Goal: Find specific page/section: Find specific page/section

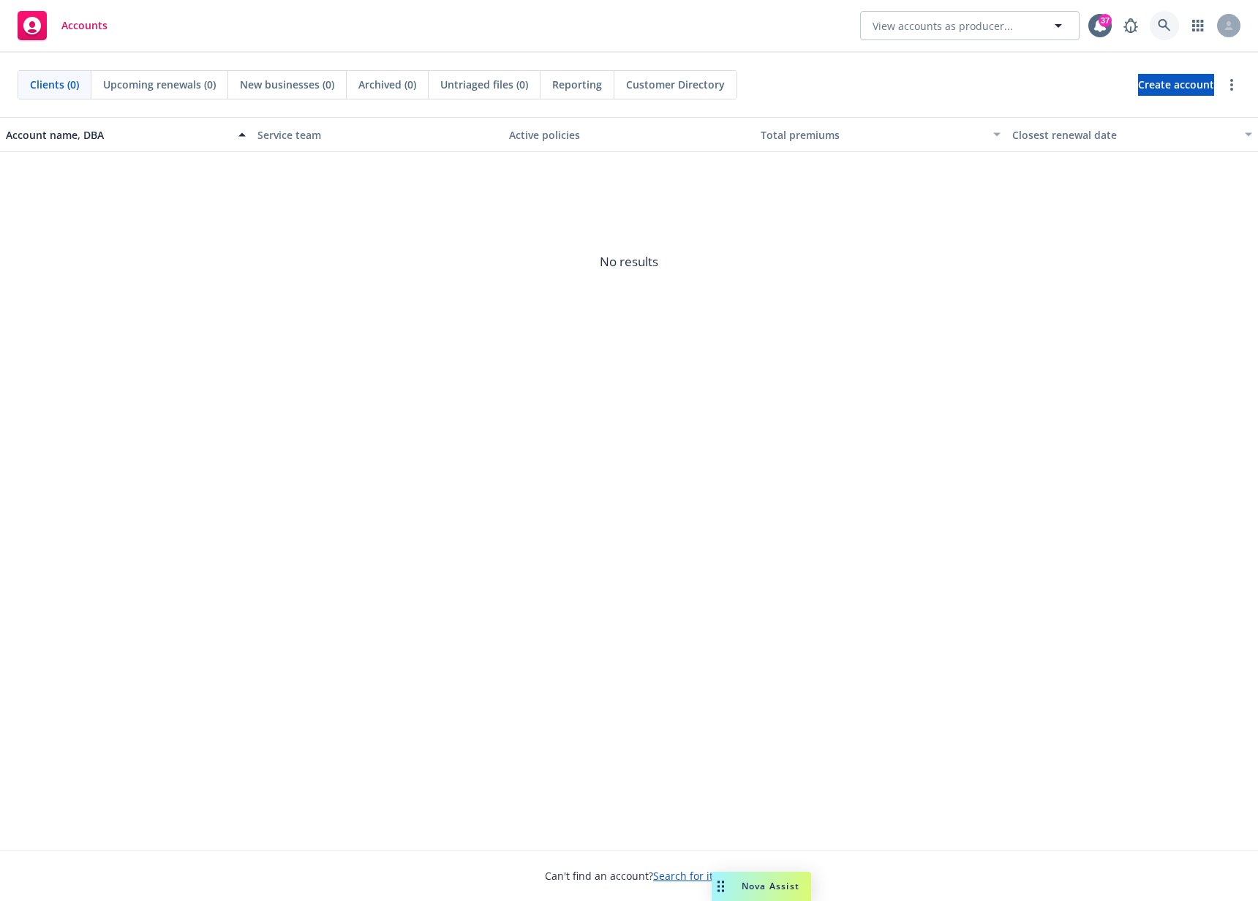
click at [1168, 33] on link at bounding box center [1164, 25] width 29 height 29
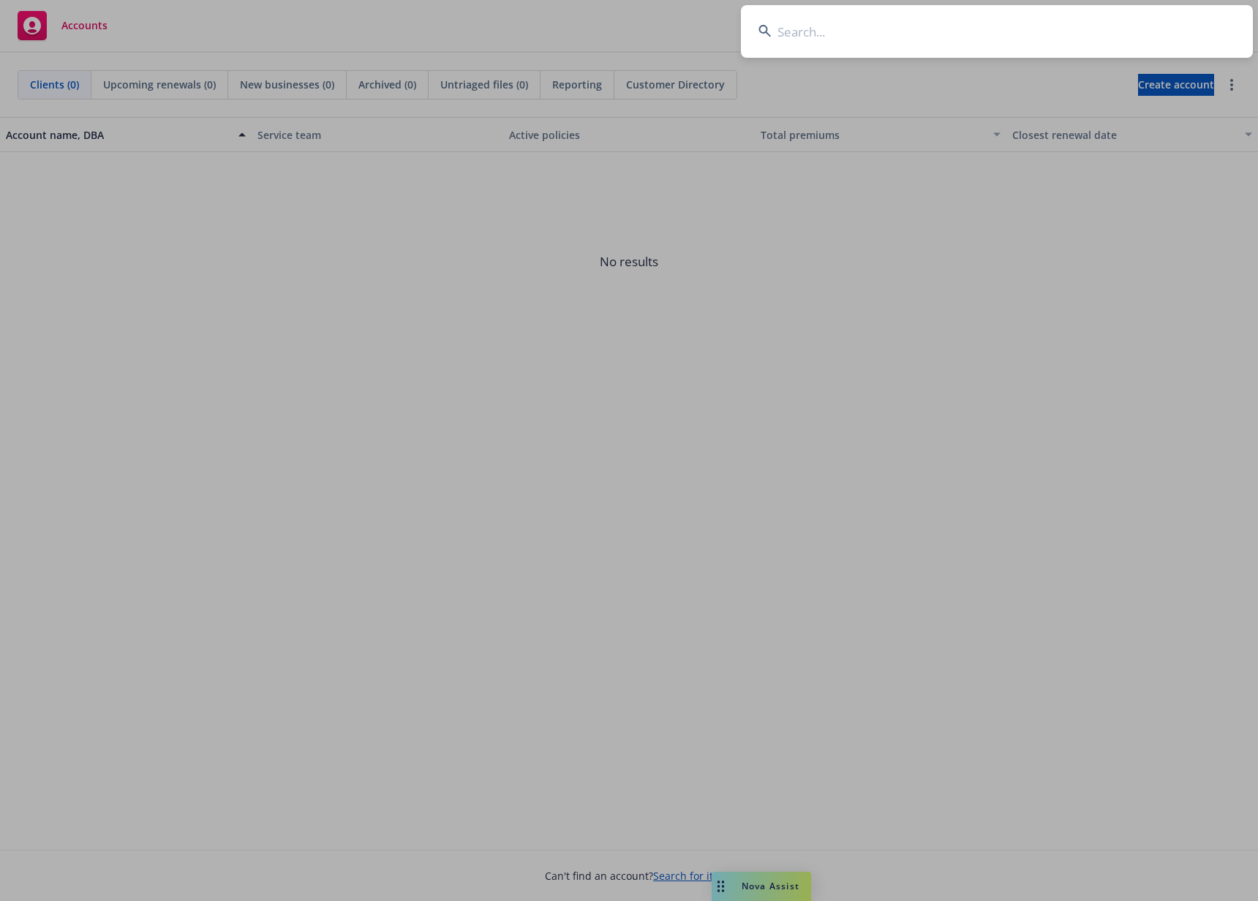
click at [999, 50] on input at bounding box center [997, 31] width 512 height 53
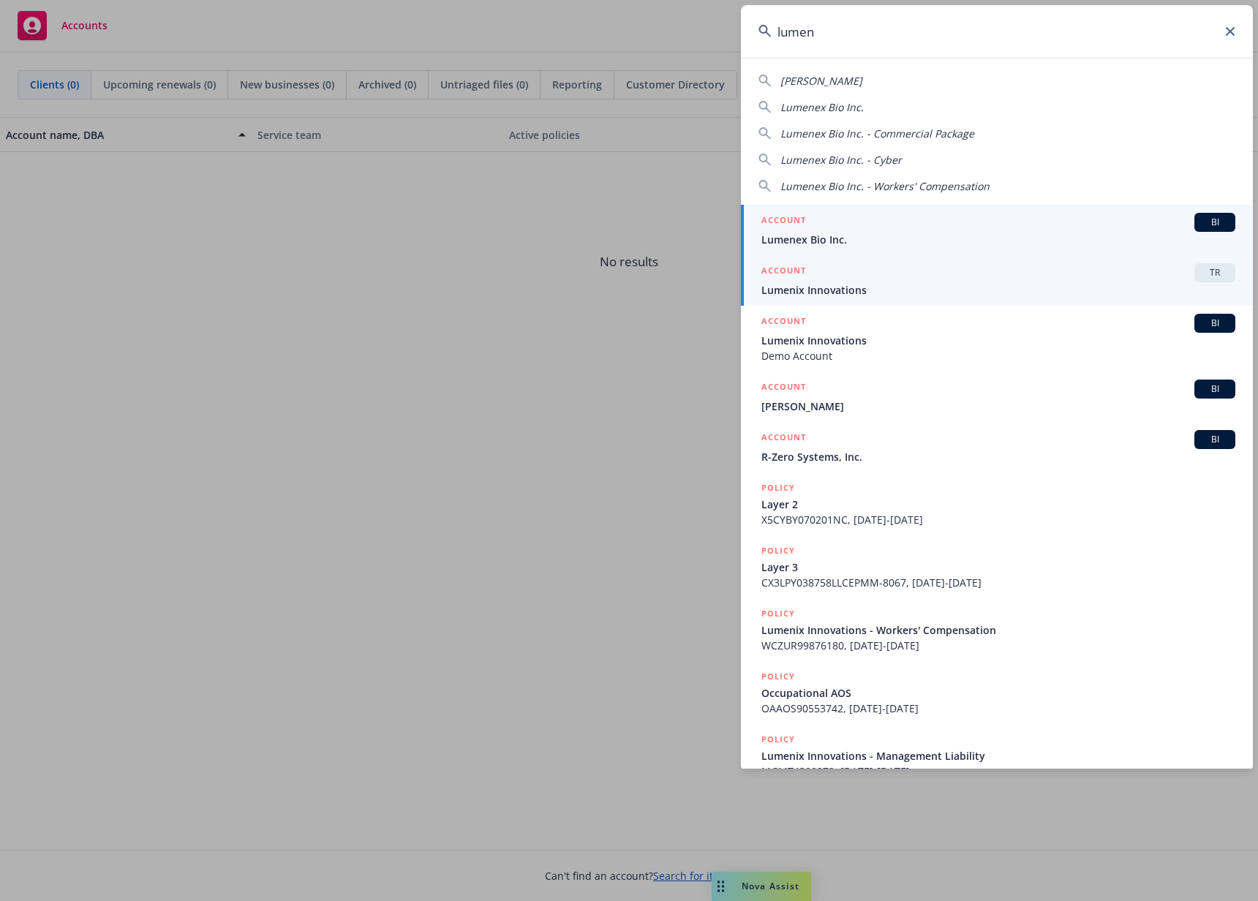
type input "lumen"
click at [976, 272] on div "ACCOUNT TR" at bounding box center [999, 272] width 474 height 19
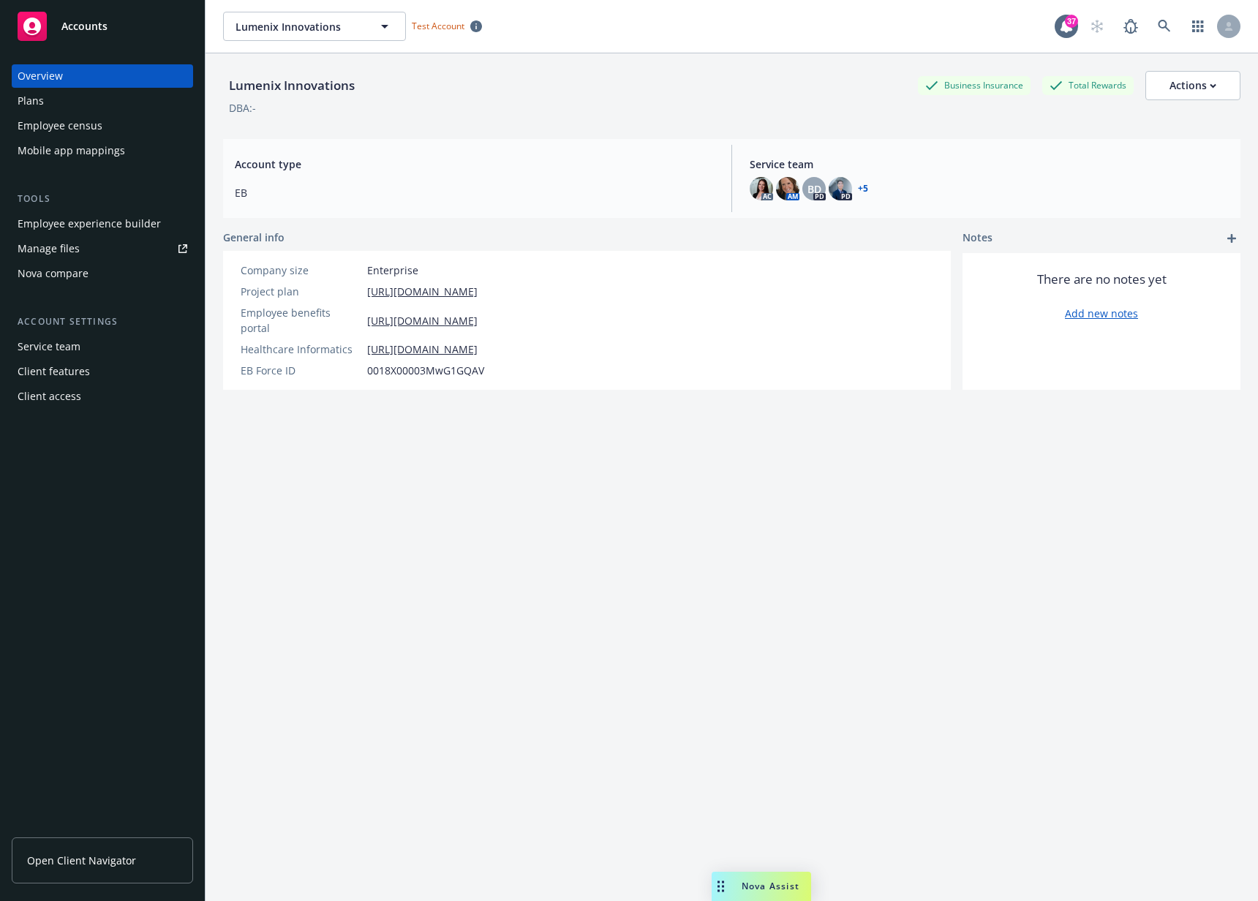
click at [97, 221] on div "Employee experience builder" at bounding box center [89, 223] width 143 height 23
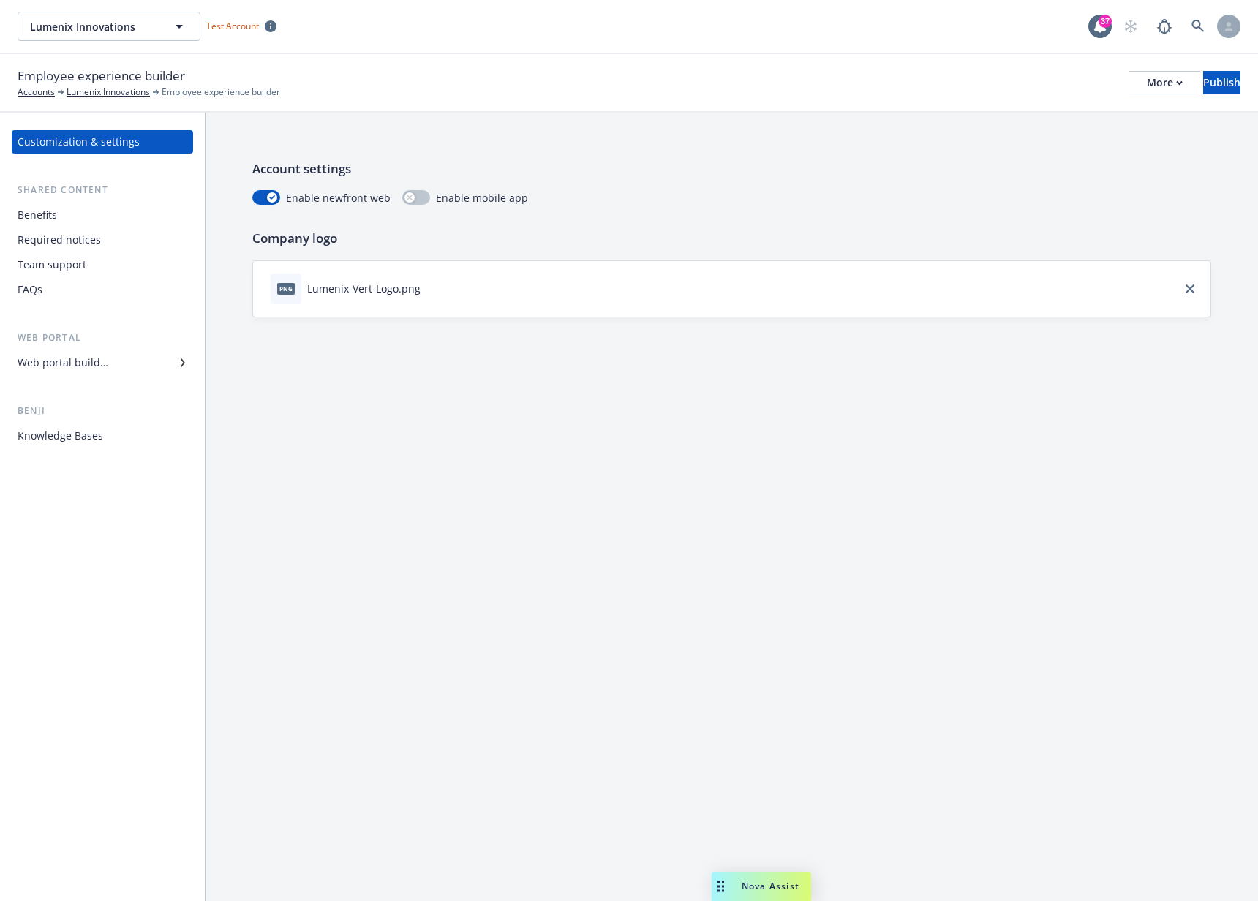
click at [89, 222] on div "Benefits" at bounding box center [103, 214] width 170 height 23
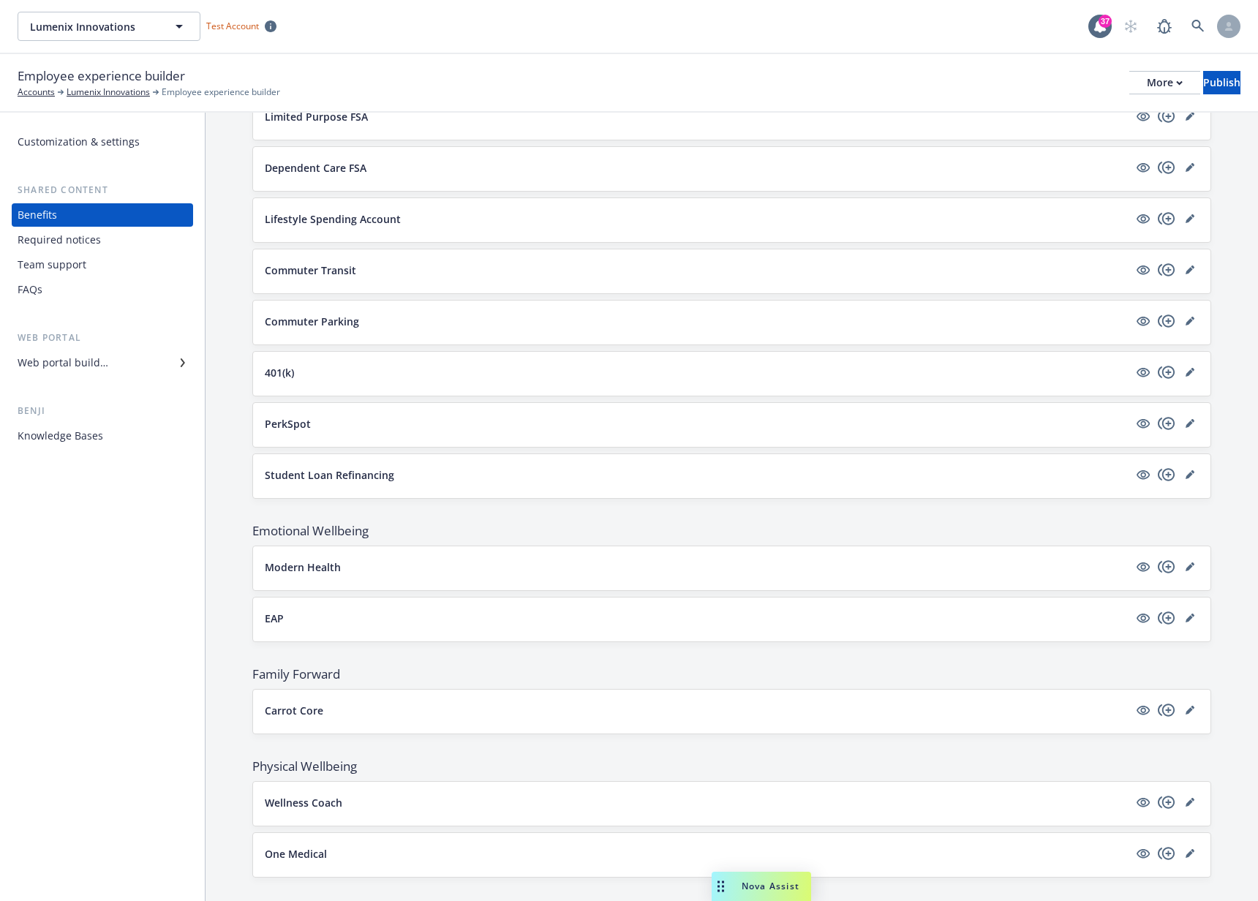
scroll to position [1773, 0]
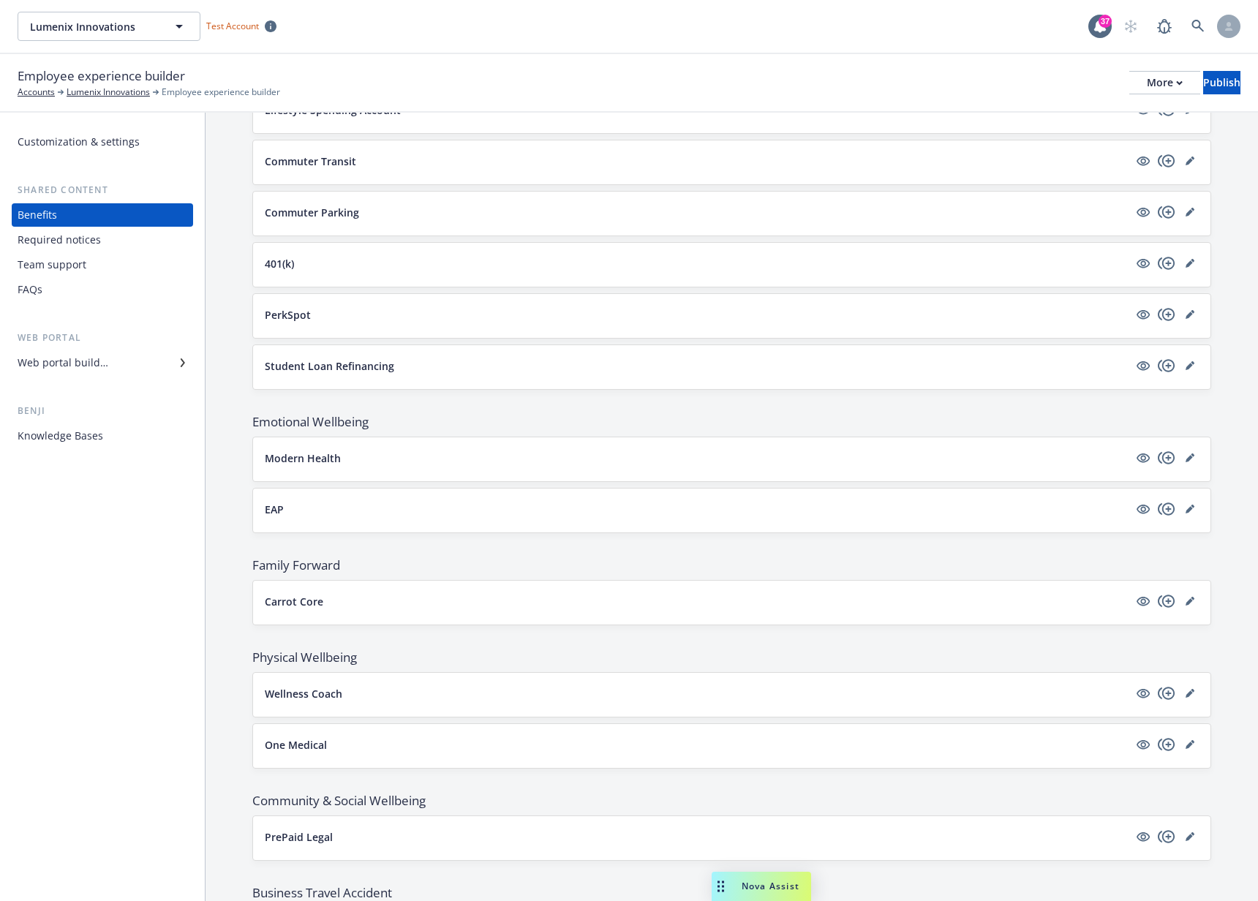
click at [312, 607] on p "Carrot Core" at bounding box center [294, 601] width 59 height 15
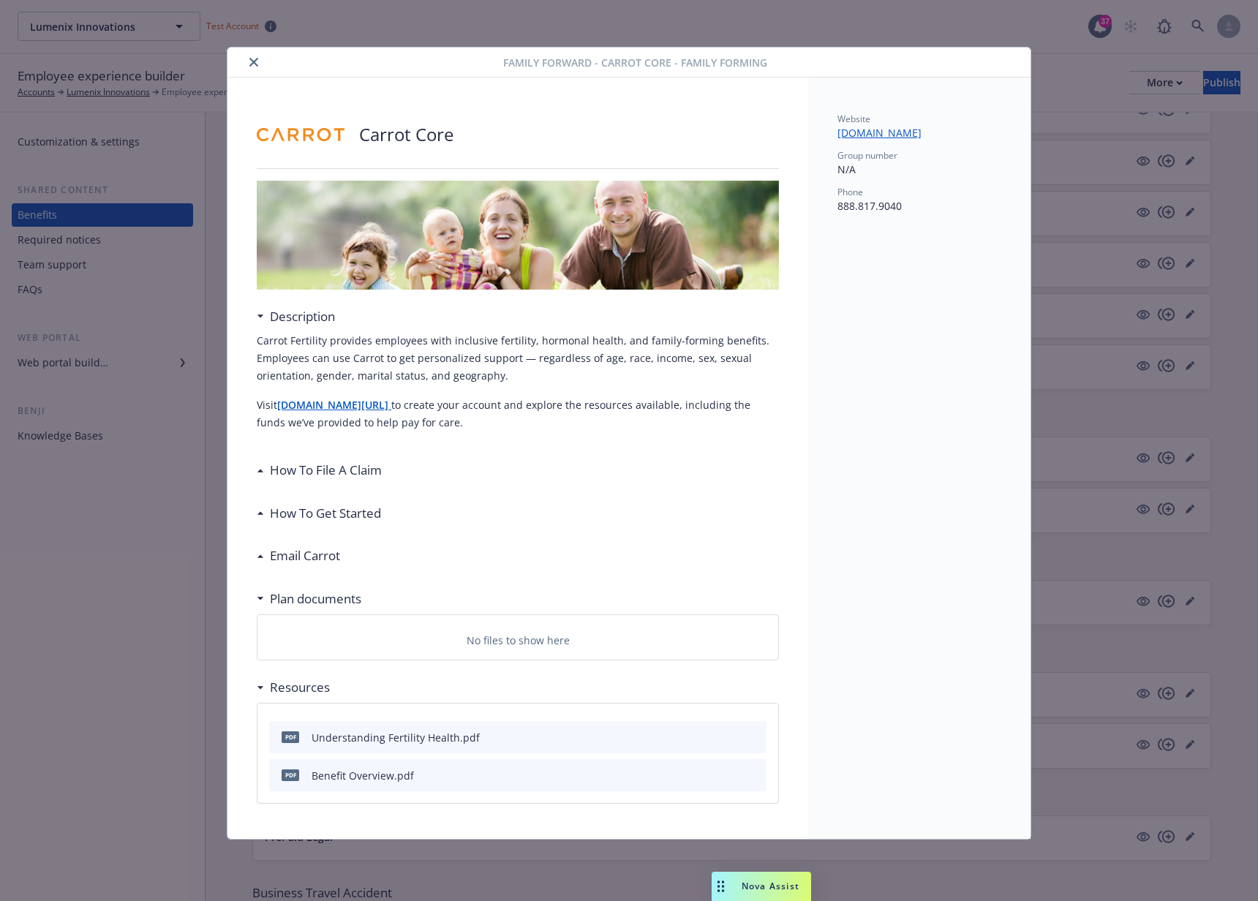
click at [754, 735] on icon "preview file" at bounding box center [752, 737] width 13 height 10
click at [371, 336] on p "Carrot Fertility provides employees with inclusive fertility, hormonal health, …" at bounding box center [518, 358] width 522 height 53
click at [259, 552] on div "Email Carrot" at bounding box center [298, 556] width 83 height 19
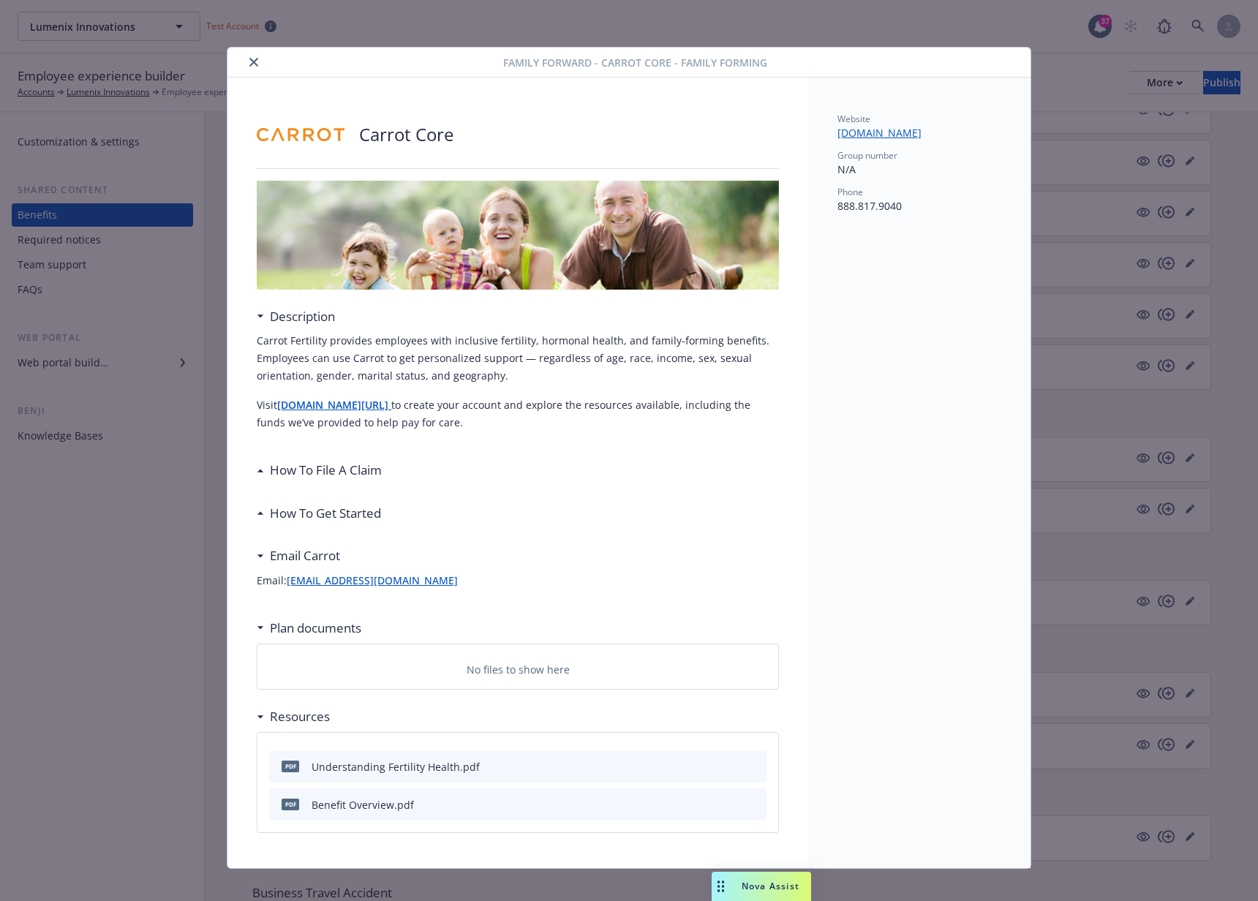
click at [264, 519] on div "How To Get Started" at bounding box center [322, 513] width 117 height 19
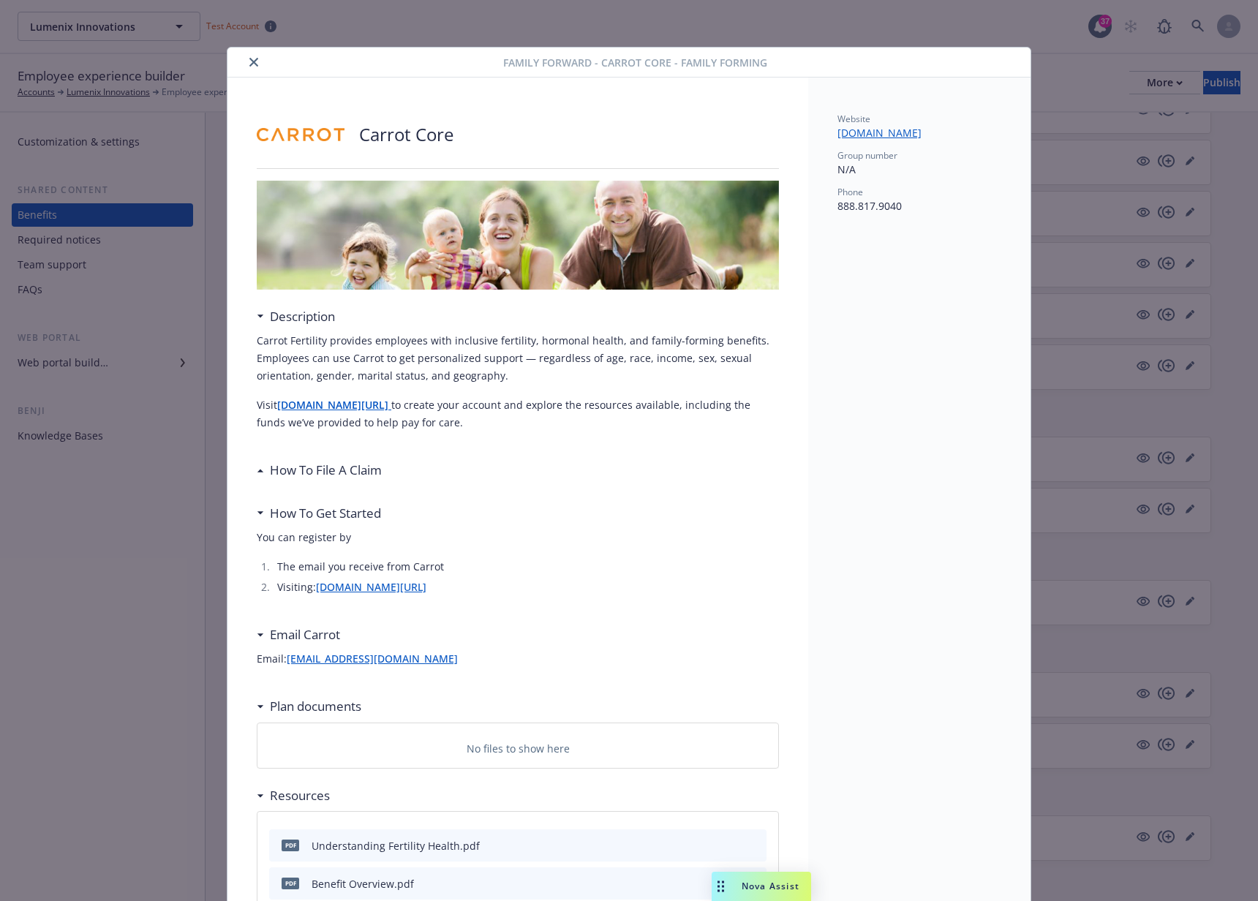
click at [257, 476] on div "How To File A Claim" at bounding box center [319, 470] width 125 height 19
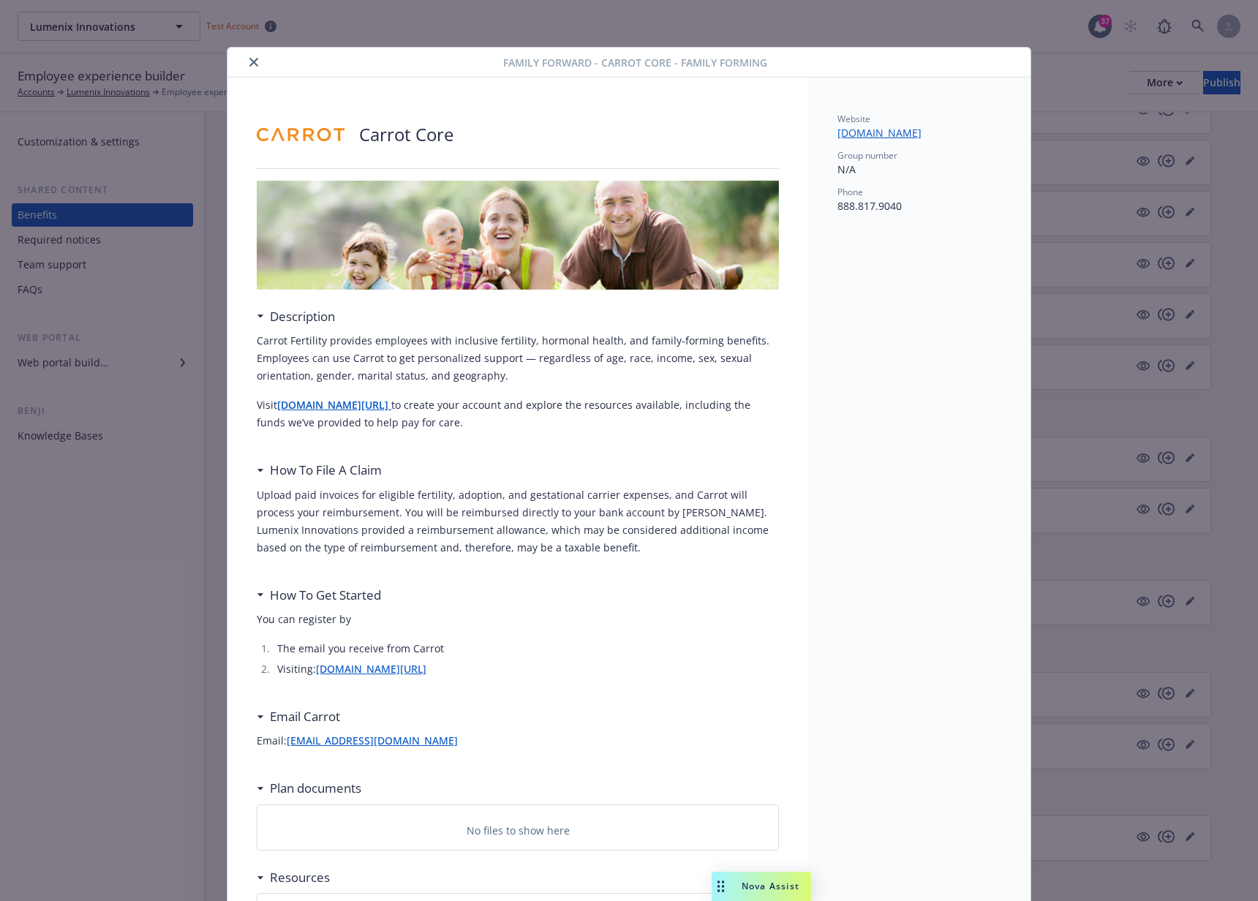
click at [257, 476] on div "How To File A Claim" at bounding box center [319, 470] width 125 height 19
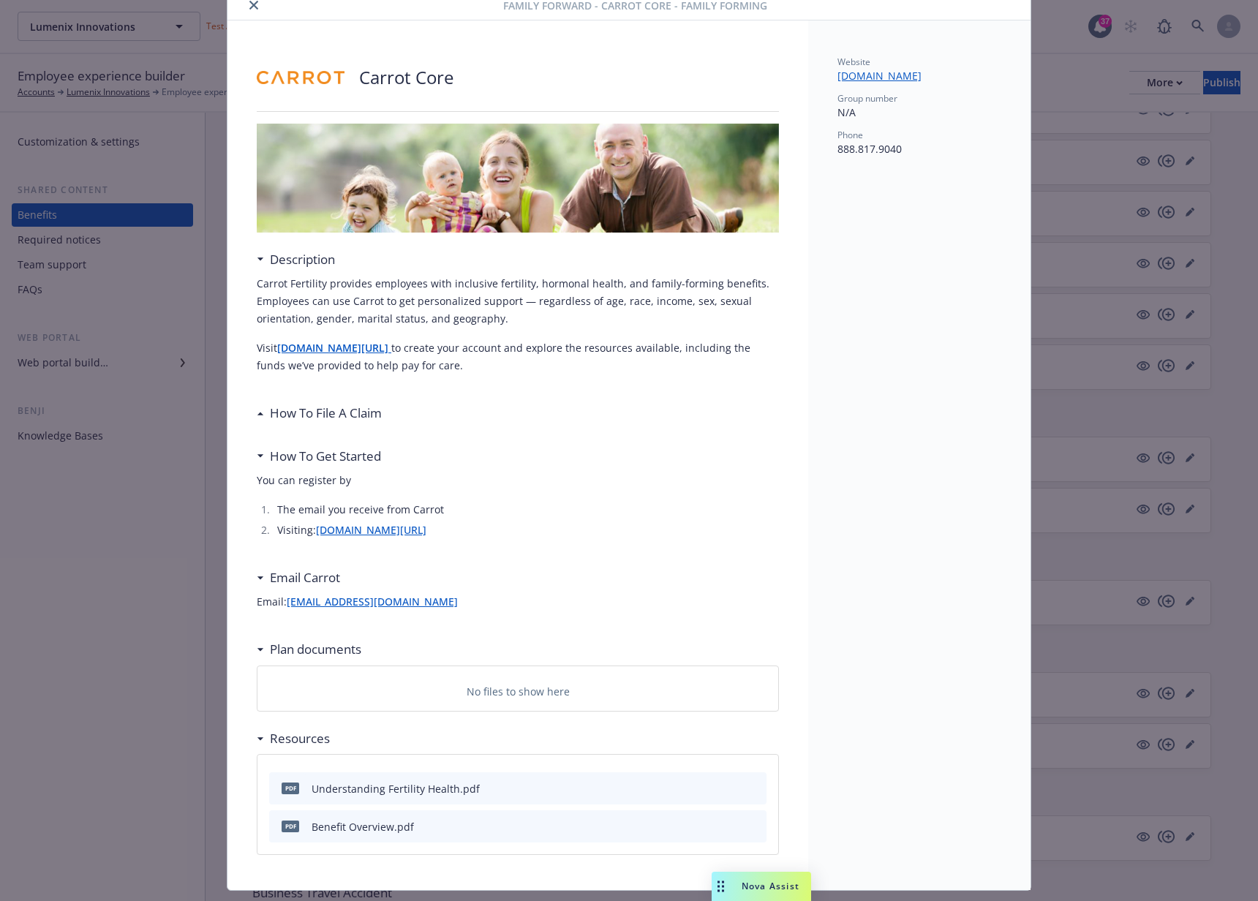
scroll to position [94, 0]
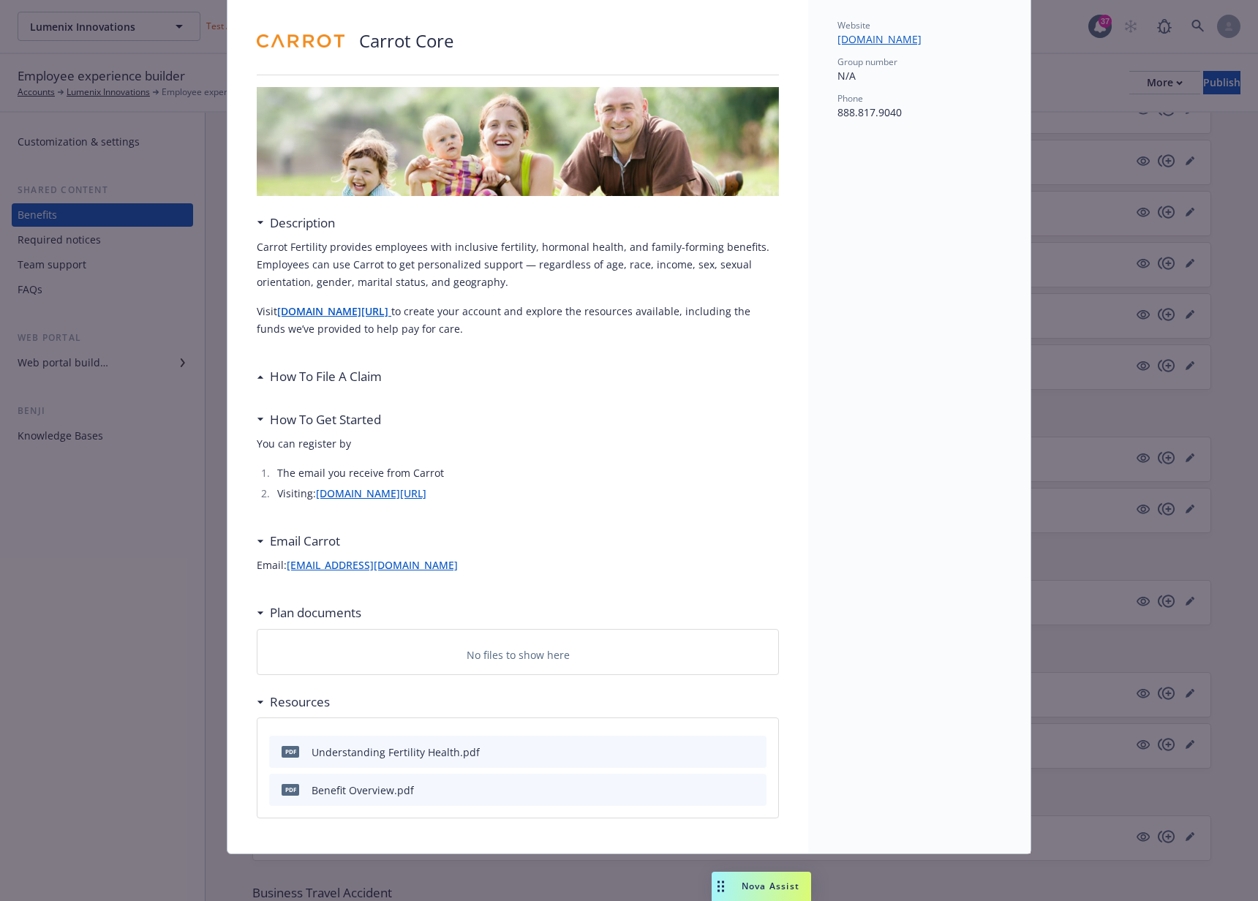
click at [746, 786] on icon "preview file" at bounding box center [752, 789] width 13 height 10
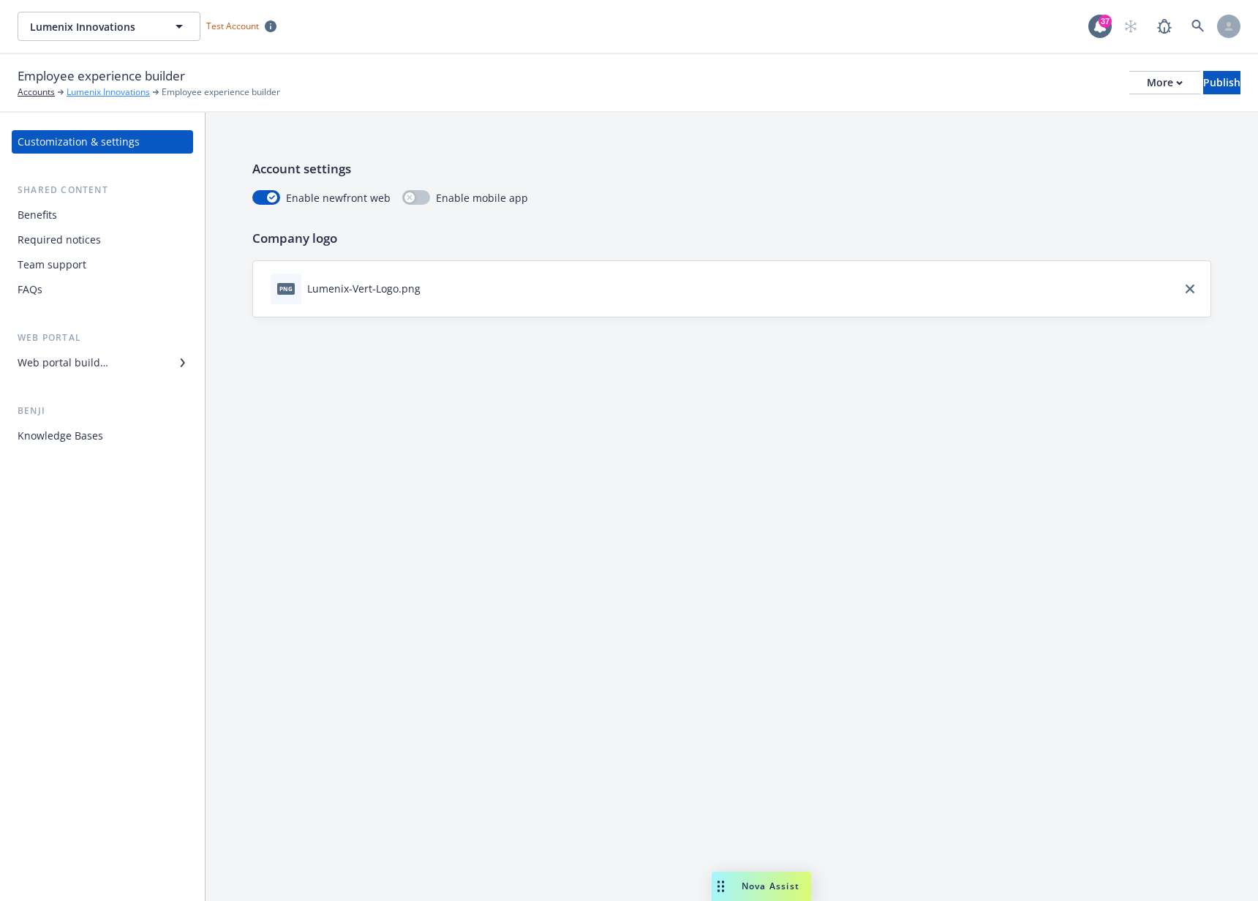
click at [77, 90] on link "Lumenix Innovations" at bounding box center [108, 92] width 83 height 13
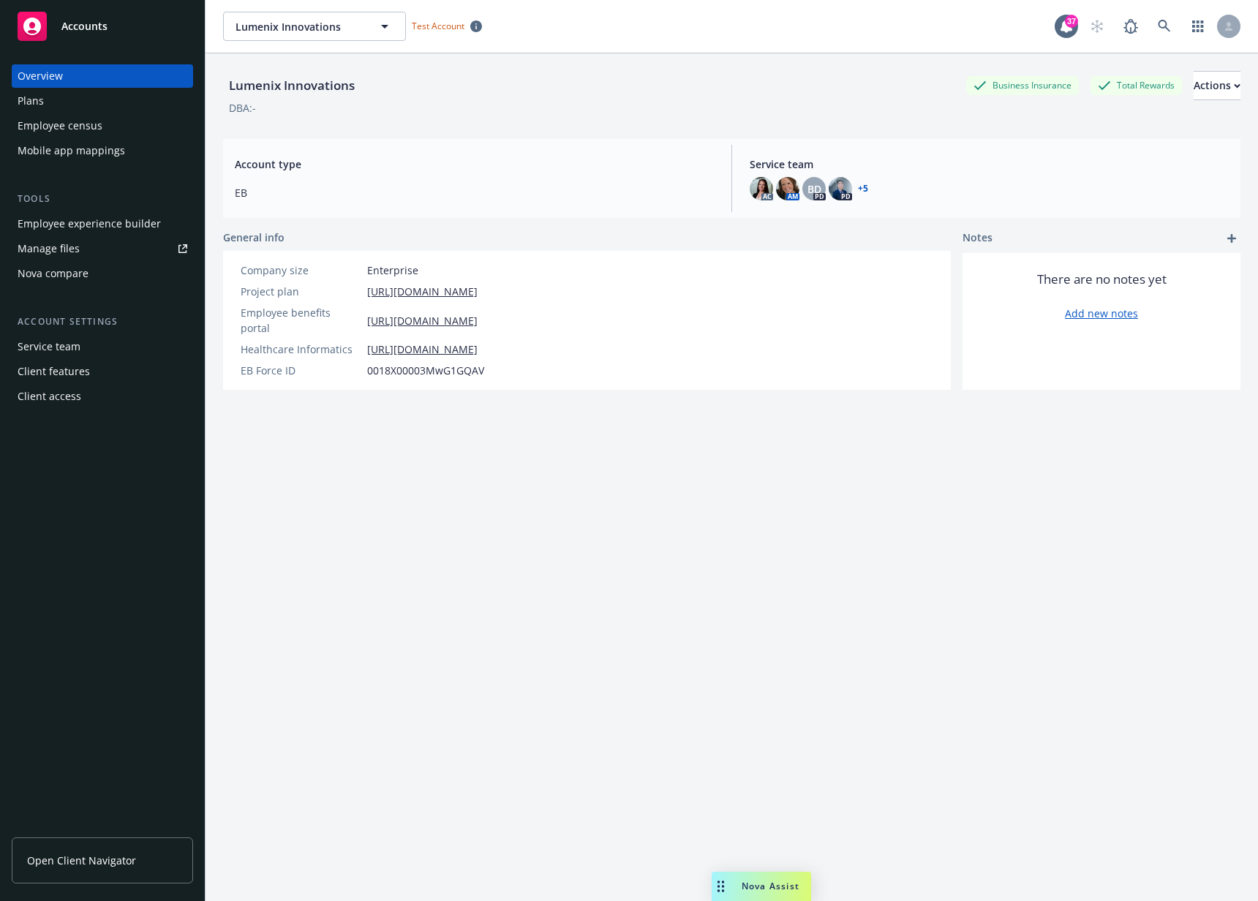
click at [79, 153] on div "Mobile app mappings" at bounding box center [72, 150] width 108 height 23
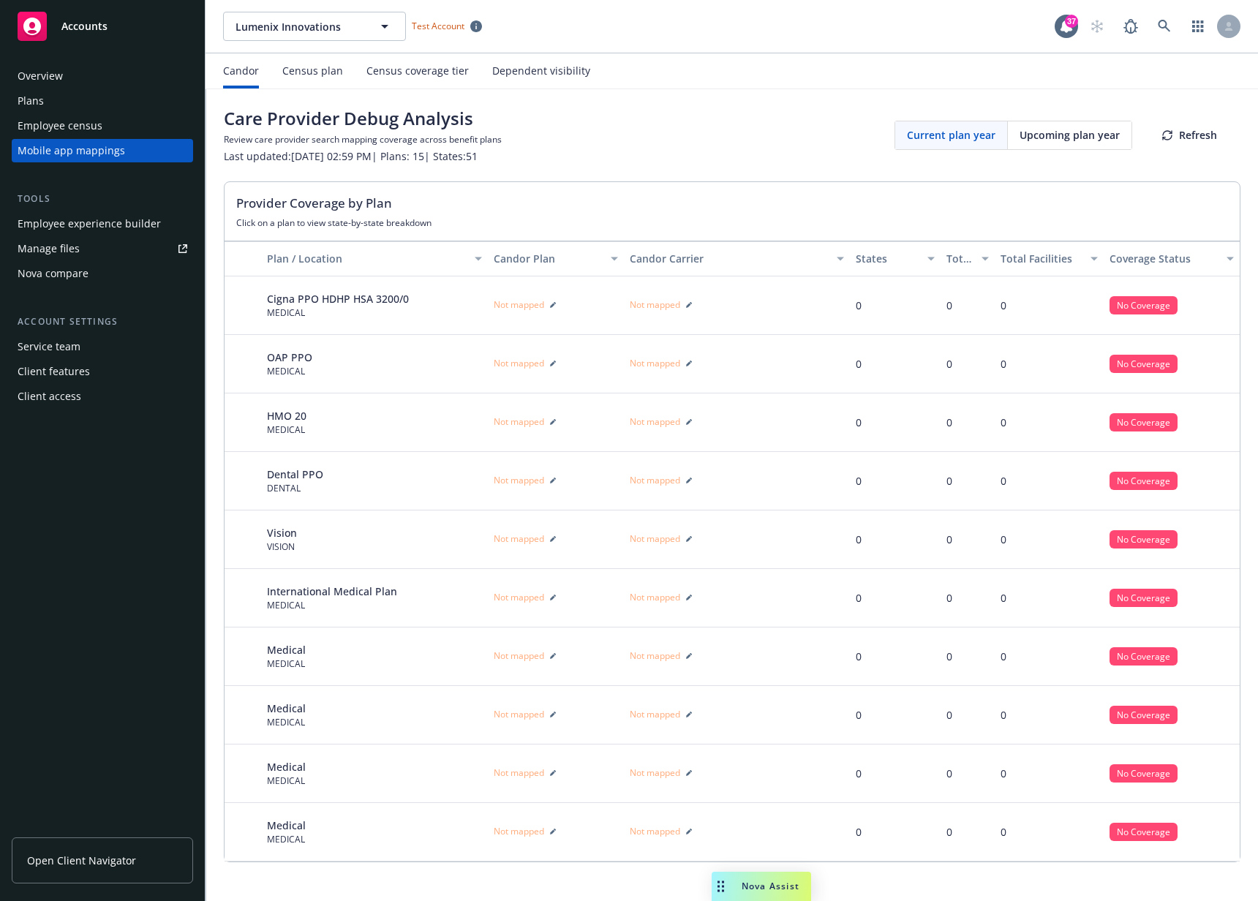
click at [407, 71] on div "Census coverage tier" at bounding box center [418, 71] width 102 height 12
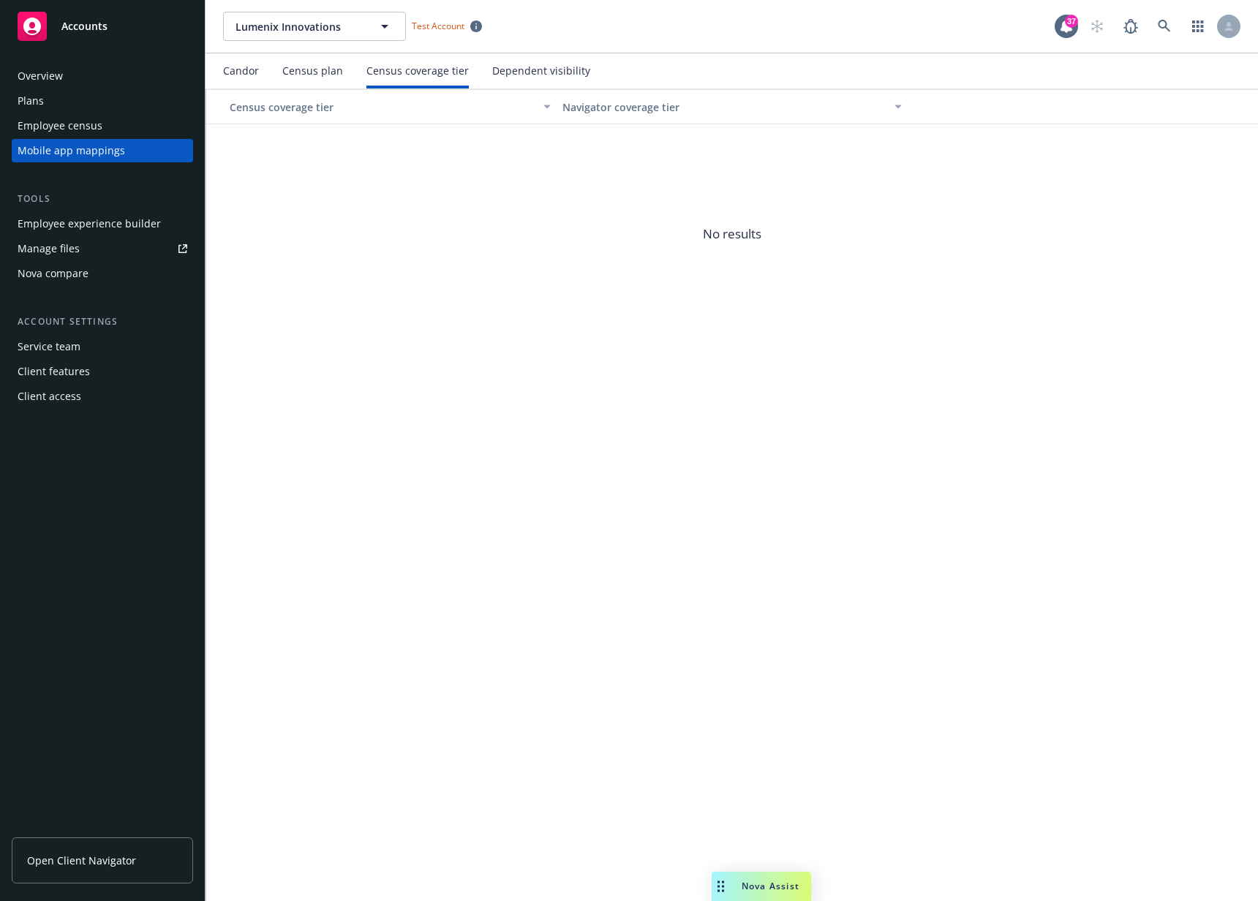
click at [316, 75] on div "Census plan" at bounding box center [312, 71] width 61 height 12
click at [241, 73] on div "Candor" at bounding box center [241, 71] width 36 height 12
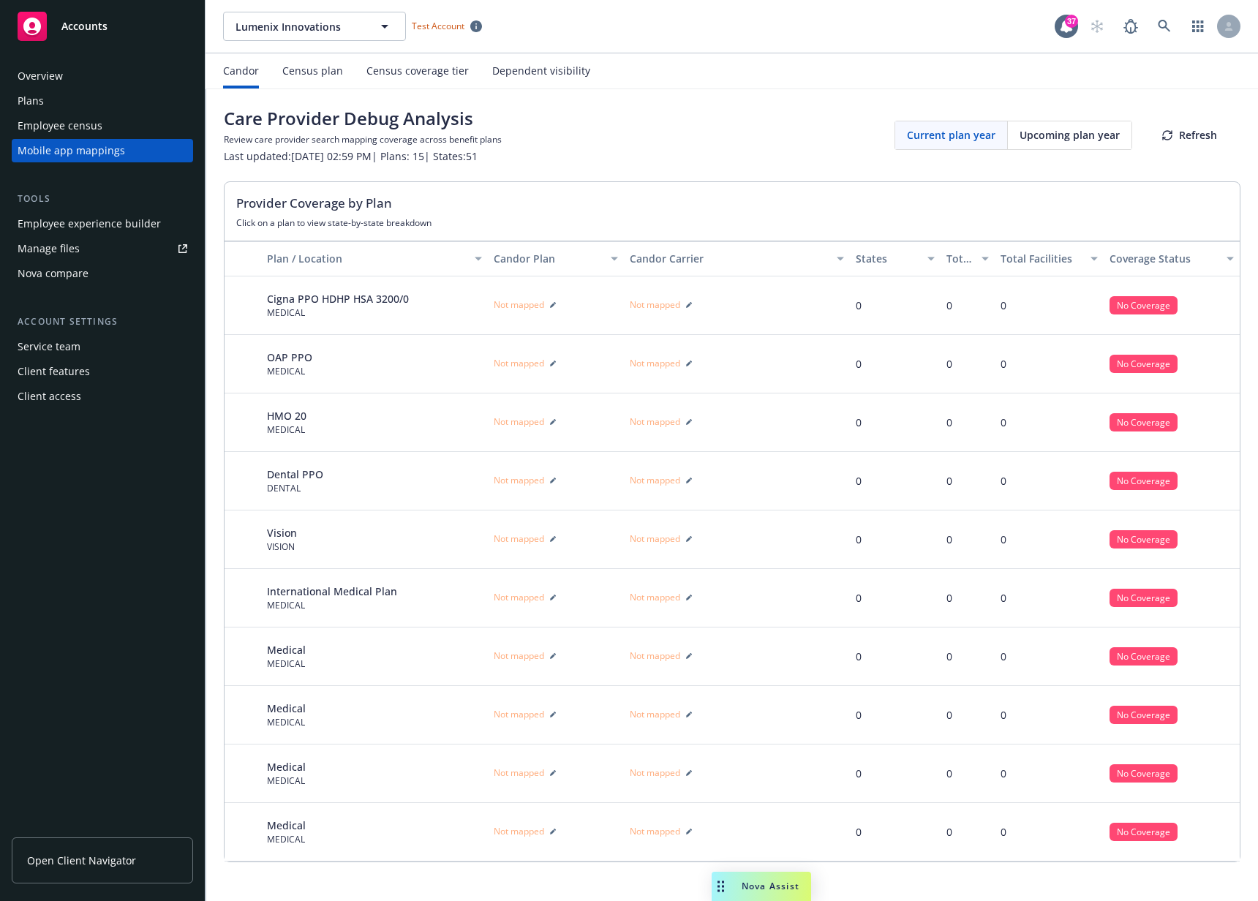
click at [543, 75] on div "Dependent visibility" at bounding box center [541, 71] width 98 height 12
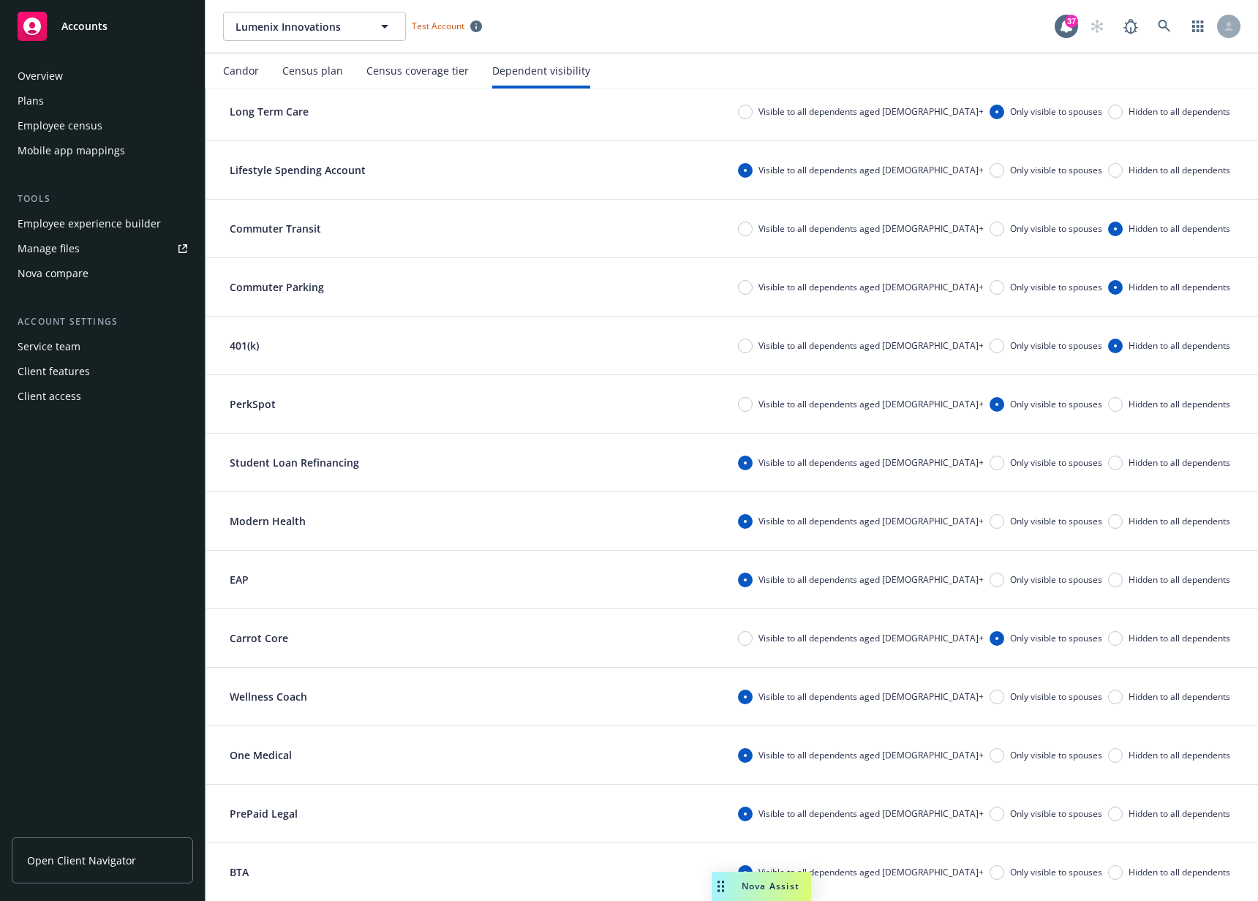
scroll to position [95, 0]
